Goal: Task Accomplishment & Management: Manage account settings

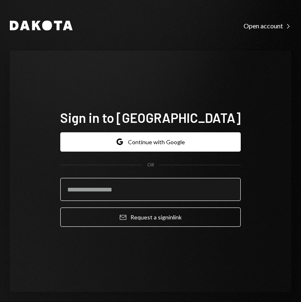
click at [162, 192] on input "email" at bounding box center [150, 189] width 181 height 23
click at [0, 301] on com-1password-button at bounding box center [0, 302] width 0 height 0
click at [141, 195] on input "email" at bounding box center [150, 189] width 181 height 23
click at [144, 190] on input "email" at bounding box center [150, 189] width 181 height 23
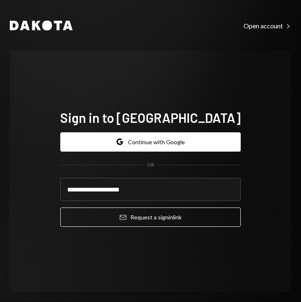
type input "**********"
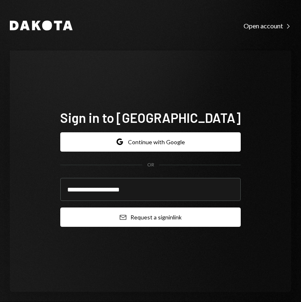
click at [158, 218] on button "Email Request a sign in link" at bounding box center [150, 216] width 181 height 19
